Goal: Information Seeking & Learning: Learn about a topic

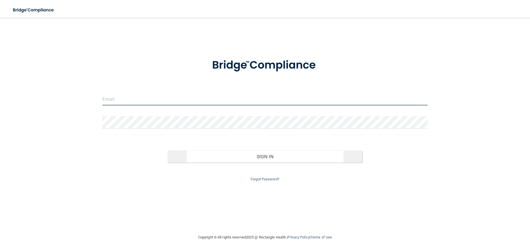
type input "[PERSON_NAME][EMAIL_ADDRESS][PERSON_NAME][DOMAIN_NAME]"
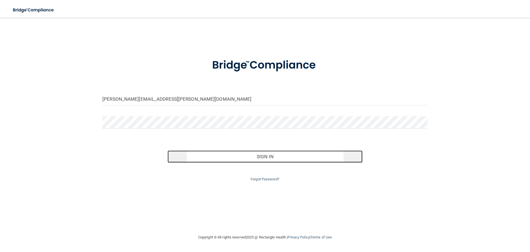
click at [273, 156] on button "Sign In" at bounding box center [265, 156] width 195 height 12
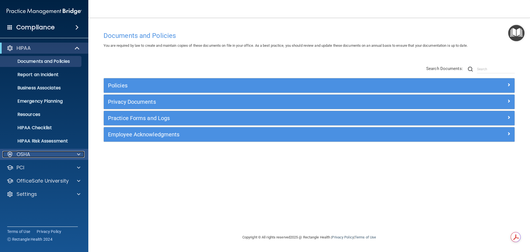
click at [80, 154] on span at bounding box center [78, 154] width 3 height 7
click at [65, 156] on div "OSHA" at bounding box center [36, 154] width 69 height 7
click at [28, 168] on div "PCI" at bounding box center [36, 167] width 69 height 7
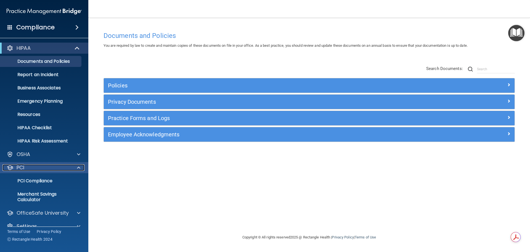
click at [46, 164] on div "PCI" at bounding box center [36, 167] width 69 height 7
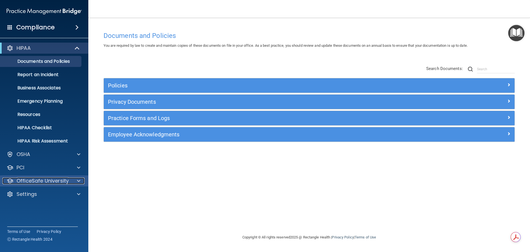
click at [41, 181] on p "OfficeSafe University" at bounding box center [43, 180] width 52 height 7
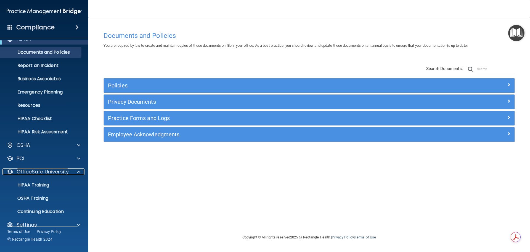
scroll to position [17, 0]
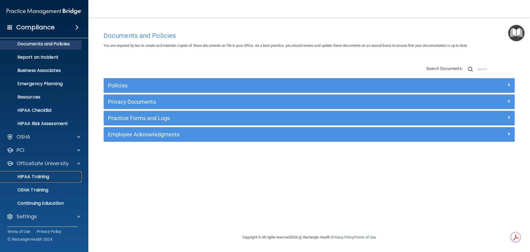
click at [43, 175] on p "HIPAA Training" at bounding box center [27, 177] width 46 height 6
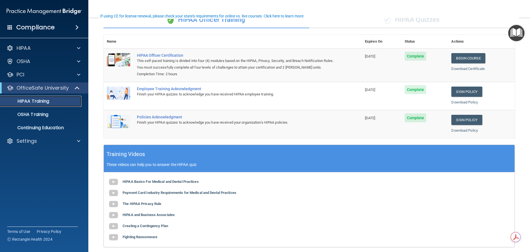
scroll to position [55, 0]
